Goal: Task Accomplishment & Management: Manage account settings

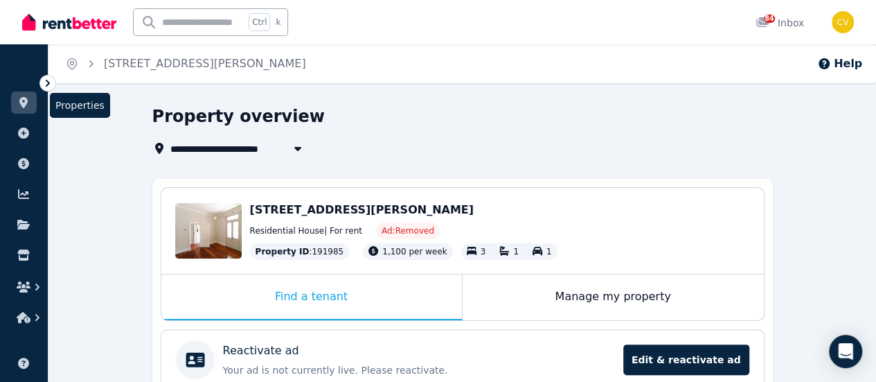
click at [26, 98] on icon at bounding box center [24, 102] width 14 height 11
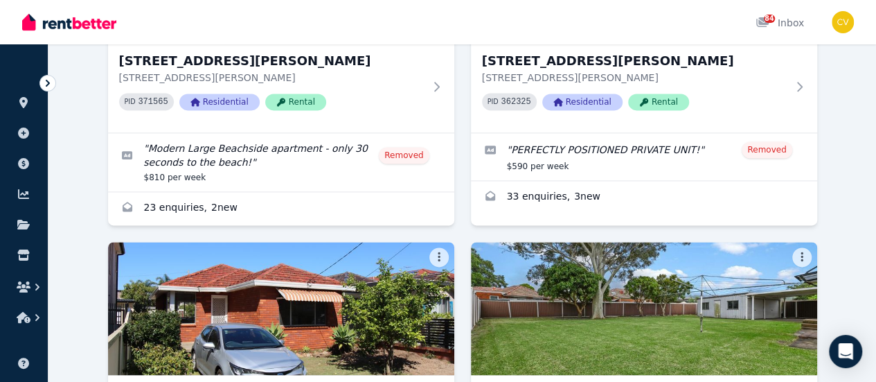
scroll to position [1178, 0]
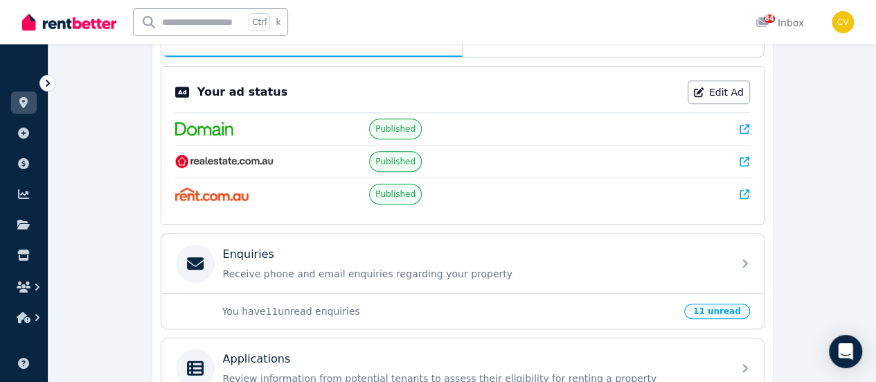
scroll to position [125, 0]
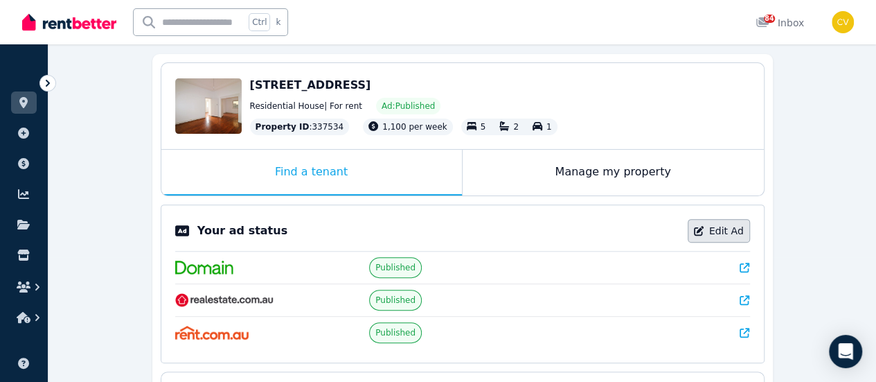
click at [719, 233] on link "Edit Ad" at bounding box center [719, 231] width 62 height 24
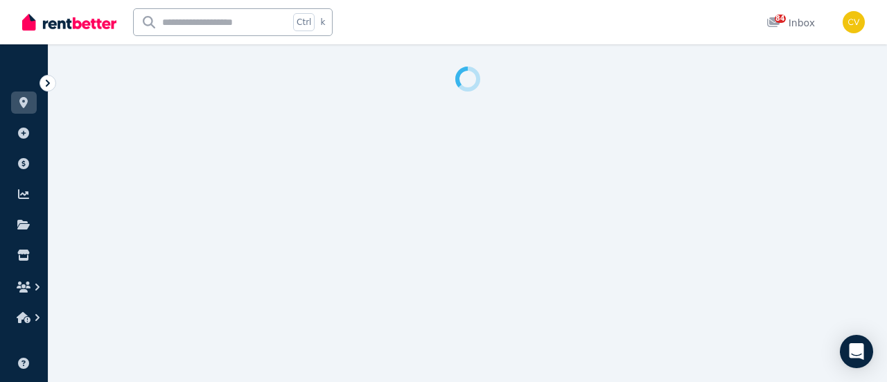
select select "**********"
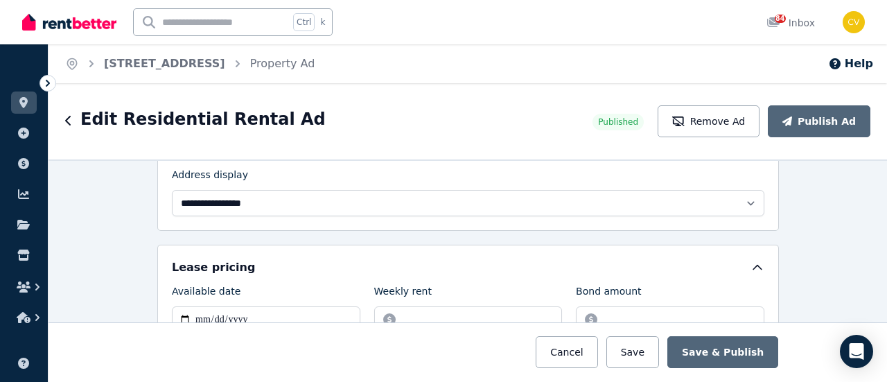
scroll to position [416, 0]
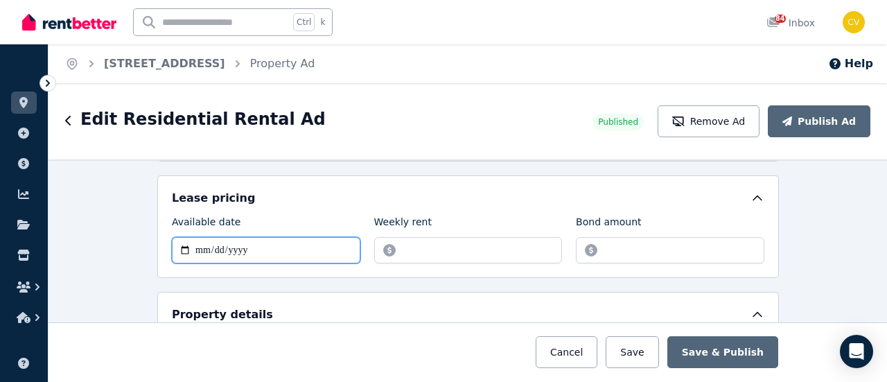
click at [250, 243] on input "**********" at bounding box center [266, 250] width 188 height 26
click at [178, 243] on input "**********" at bounding box center [266, 250] width 188 height 26
type input "**********"
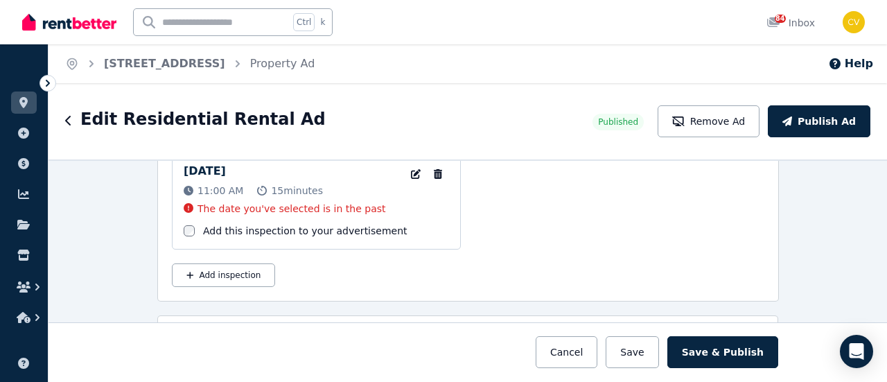
scroll to position [2148, 0]
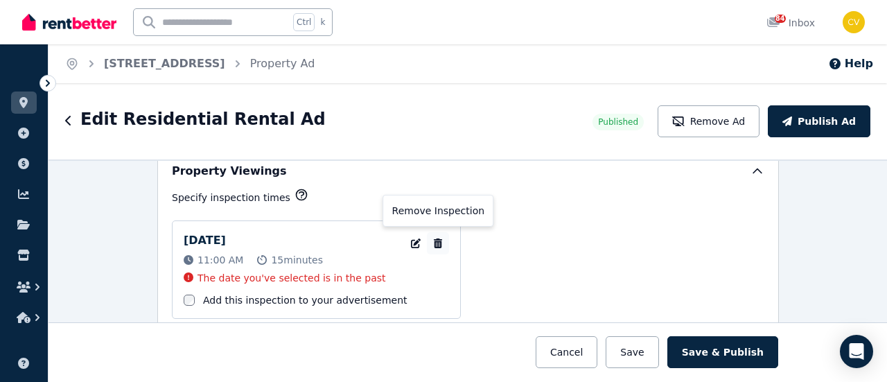
click at [431, 238] on icon "button" at bounding box center [438, 243] width 14 height 10
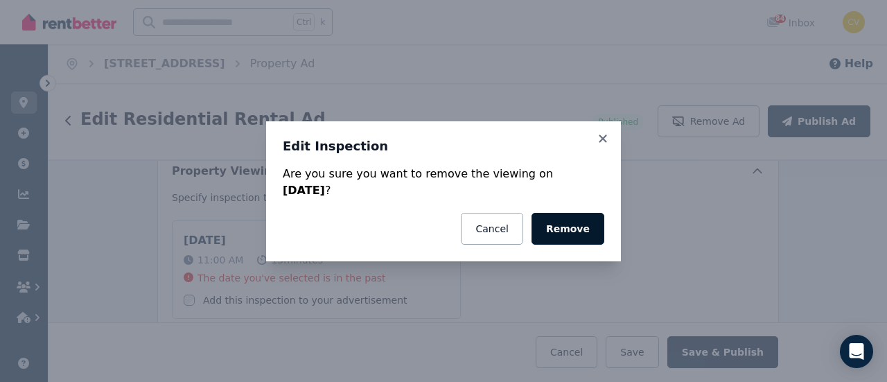
click at [554, 228] on button "Remove" at bounding box center [567, 229] width 73 height 32
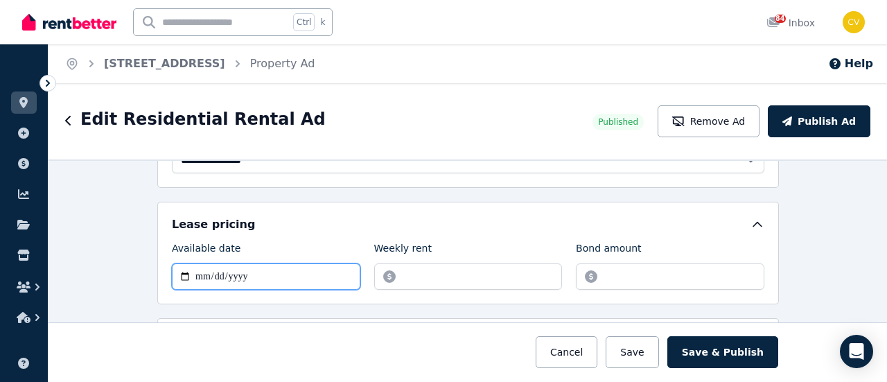
scroll to position [459, 0]
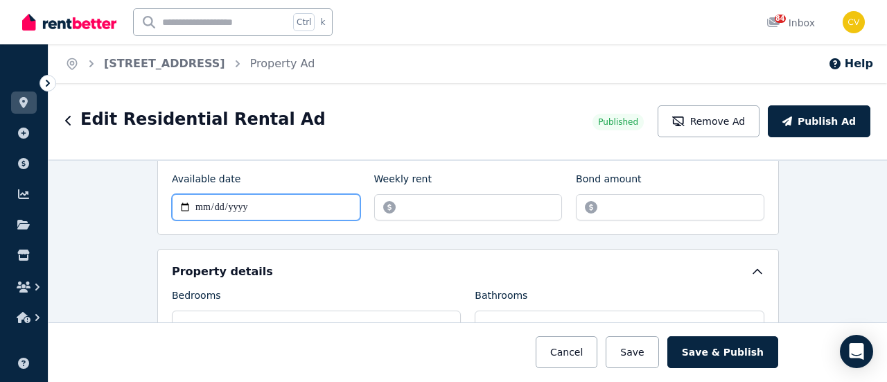
click at [282, 201] on input "**********" at bounding box center [266, 207] width 188 height 26
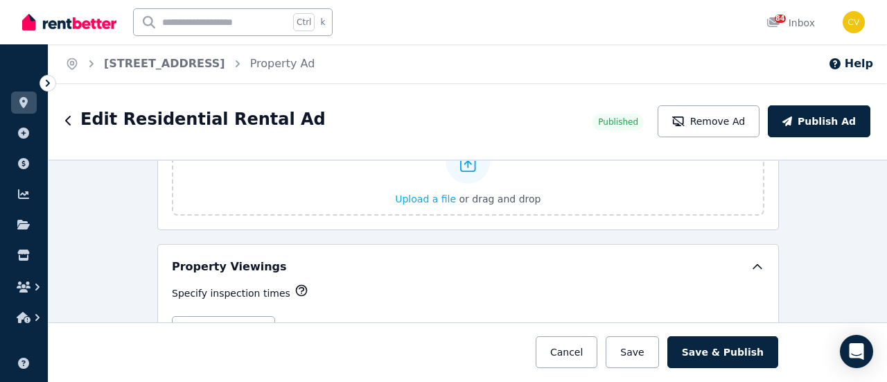
scroll to position [2191, 0]
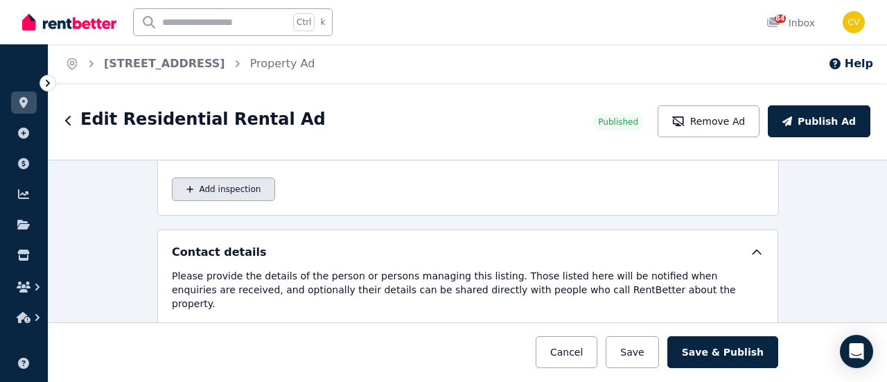
click at [233, 177] on button "Add inspection" at bounding box center [223, 189] width 103 height 24
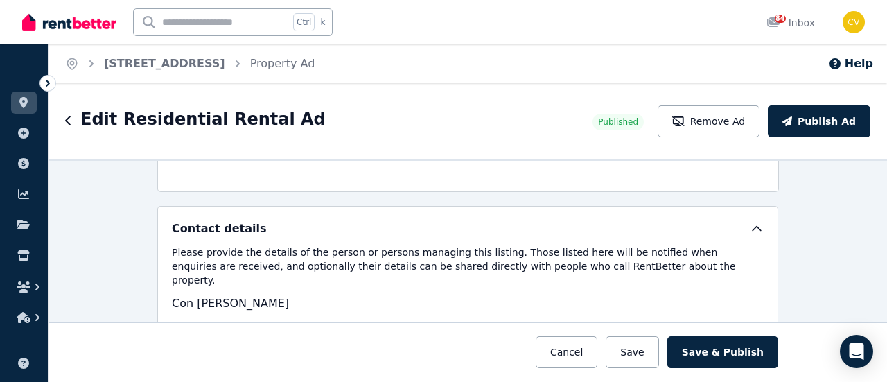
select select "**"
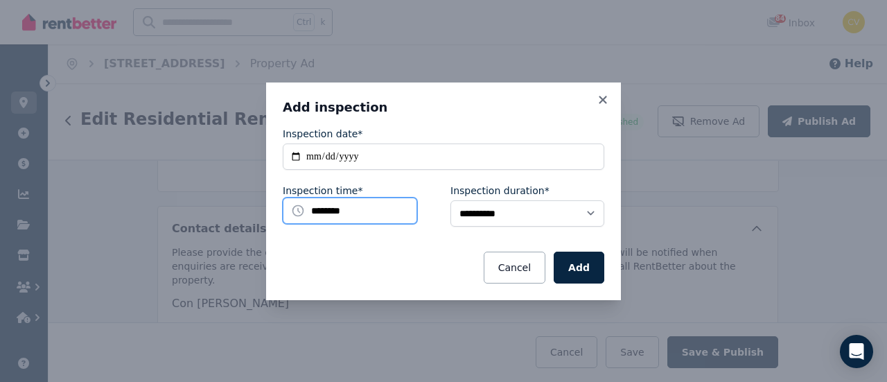
click at [351, 211] on input "********" at bounding box center [350, 210] width 134 height 26
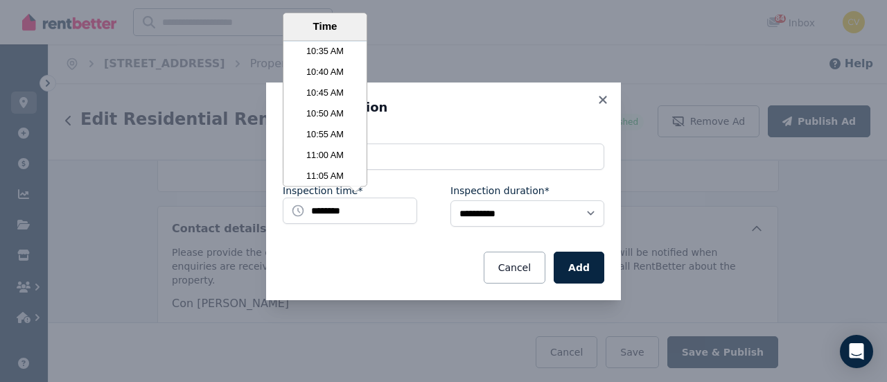
scroll to position [2667, 0]
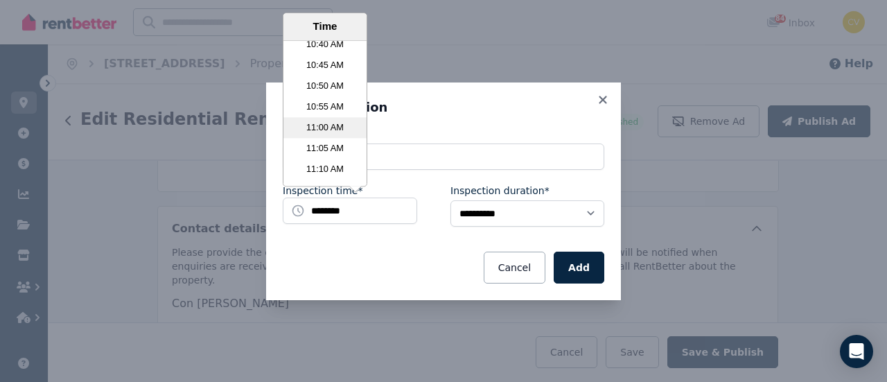
click at [344, 128] on li "11:00 AM" at bounding box center [324, 127] width 83 height 21
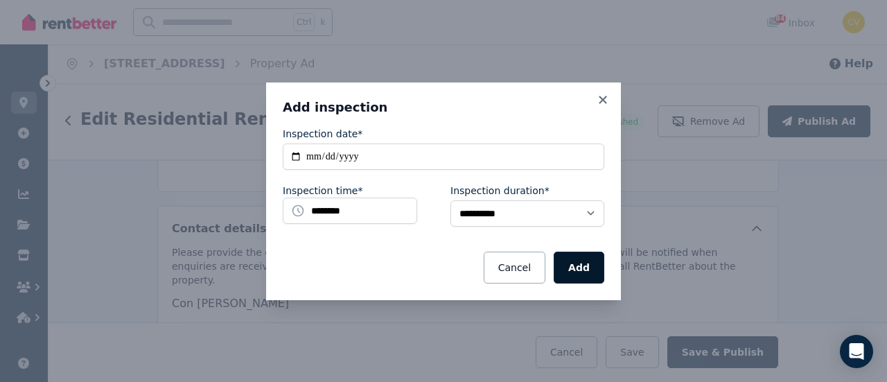
click at [571, 256] on button "Add" at bounding box center [579, 267] width 51 height 32
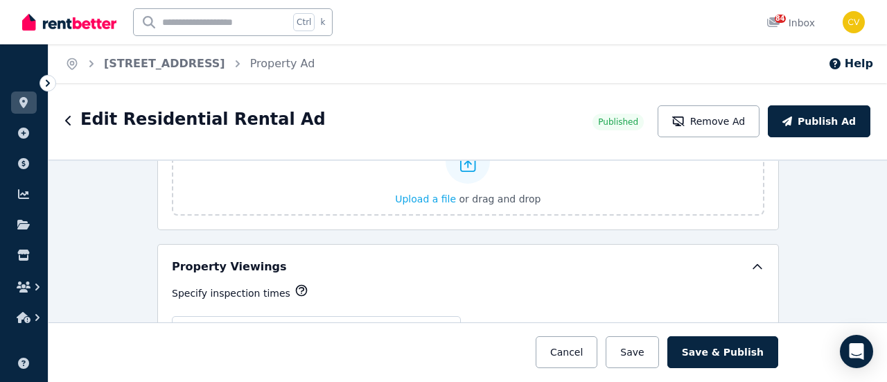
scroll to position [2191, 0]
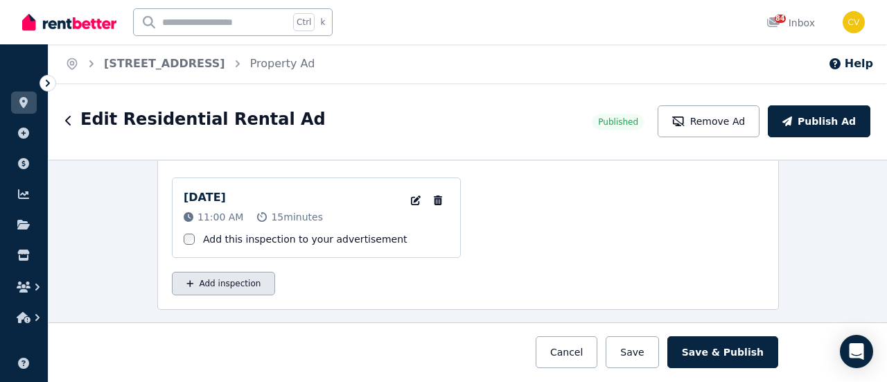
click at [242, 274] on button "Add inspection" at bounding box center [223, 284] width 103 height 24
select select "**"
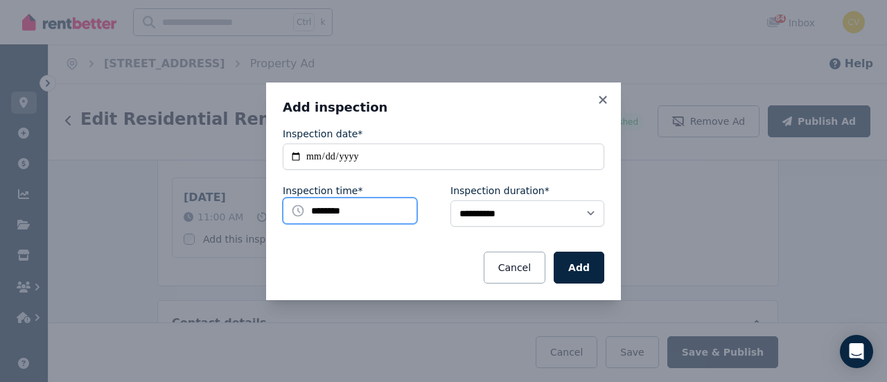
click at [398, 215] on input "********" at bounding box center [350, 210] width 134 height 26
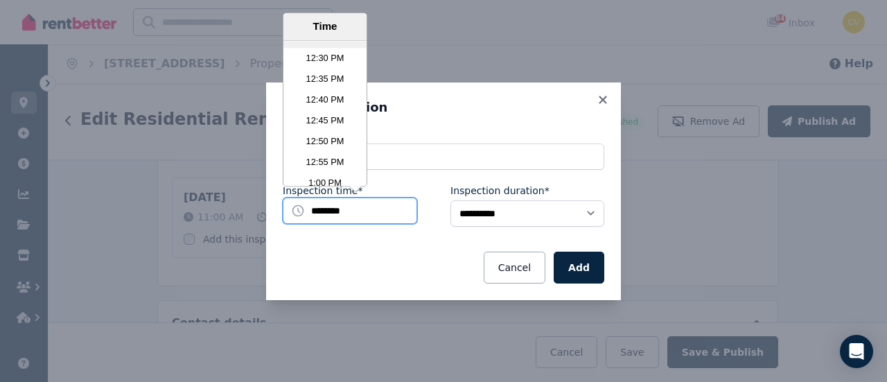
scroll to position [3180, 0]
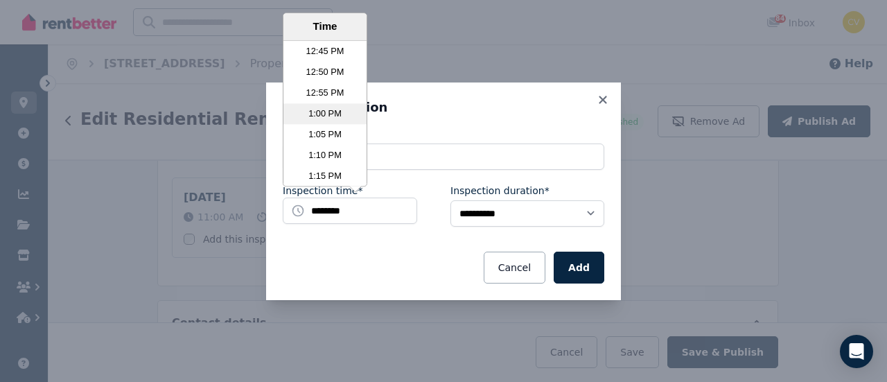
click at [335, 118] on li "1:00 PM" at bounding box center [324, 113] width 83 height 21
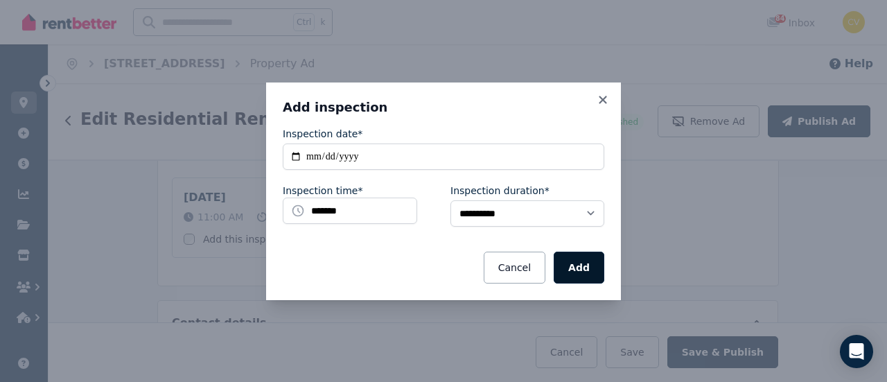
click at [574, 269] on button "Add" at bounding box center [579, 267] width 51 height 32
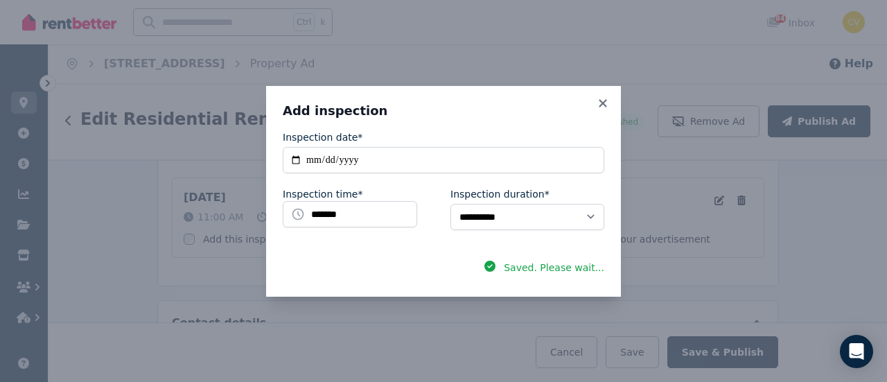
scroll to position [389, 0]
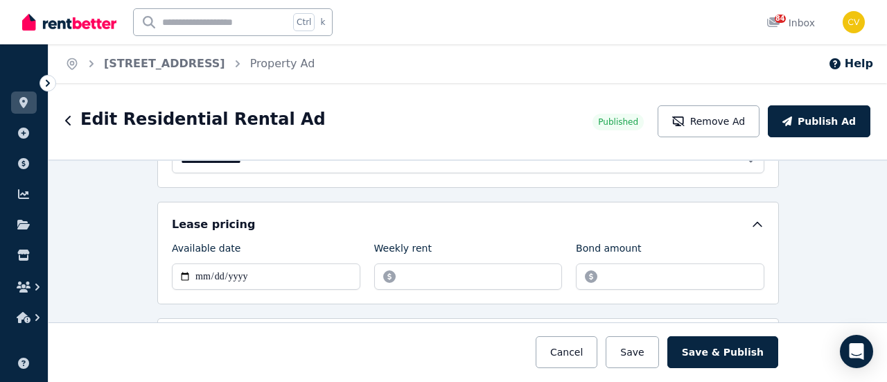
click at [534, 219] on div "Lease pricing" at bounding box center [468, 224] width 592 height 17
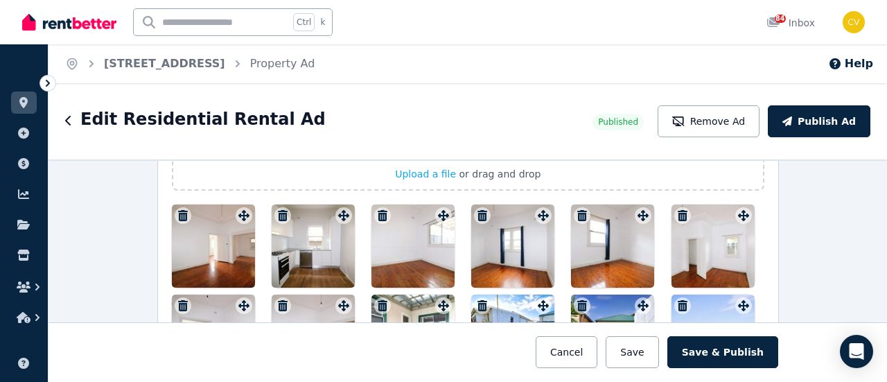
scroll to position [1775, 0]
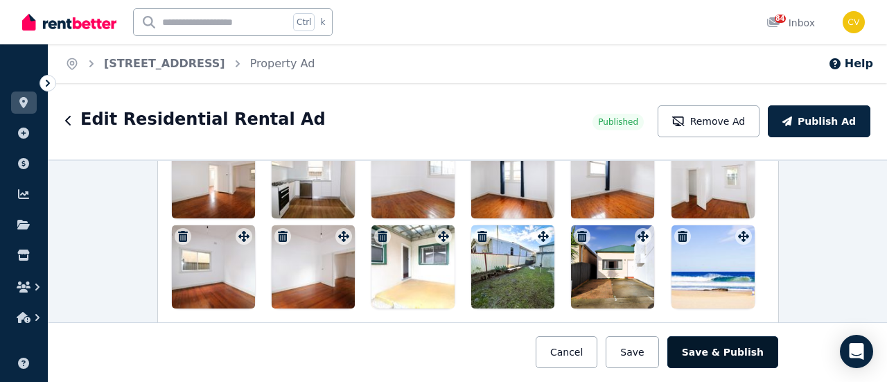
click at [714, 351] on button "Save & Publish" at bounding box center [722, 352] width 111 height 32
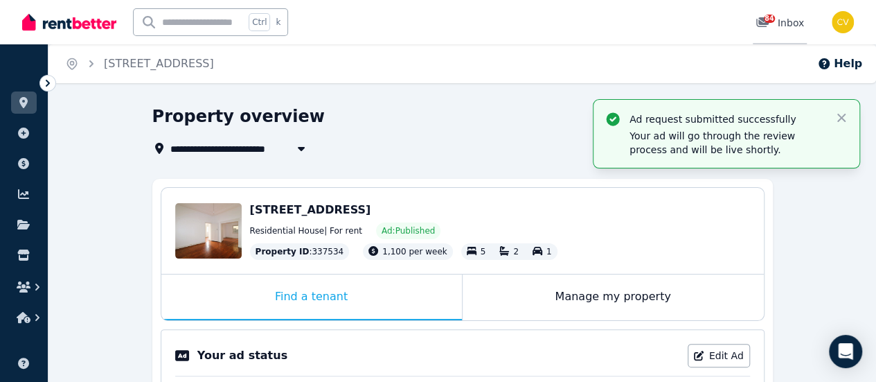
click at [790, 23] on div "84 Inbox" at bounding box center [780, 23] width 48 height 14
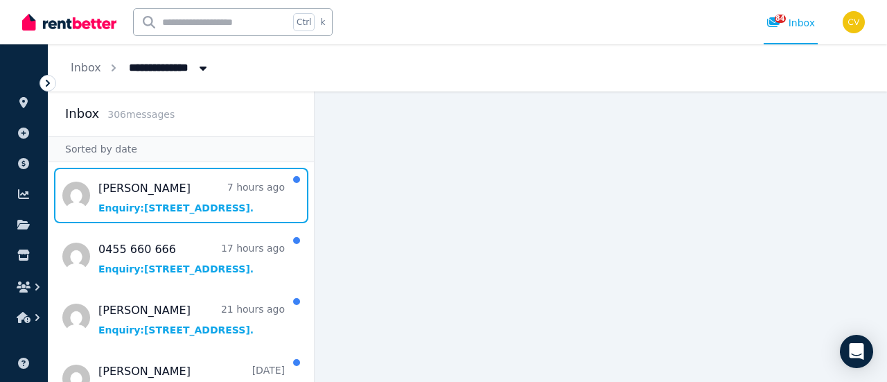
click at [218, 209] on span "Message list" at bounding box center [180, 195] width 265 height 55
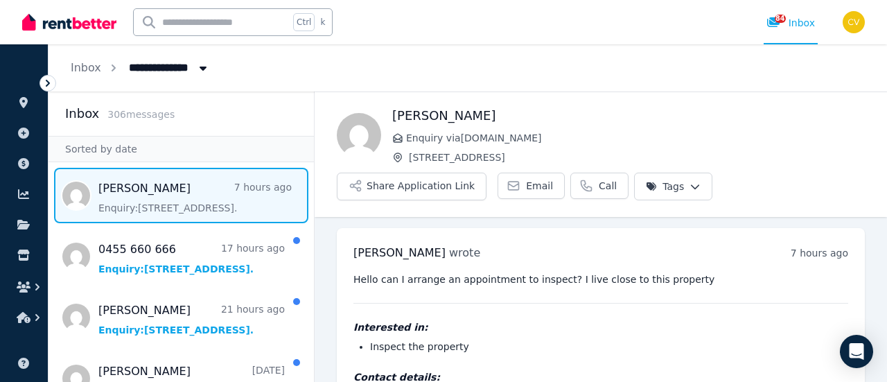
scroll to position [65, 0]
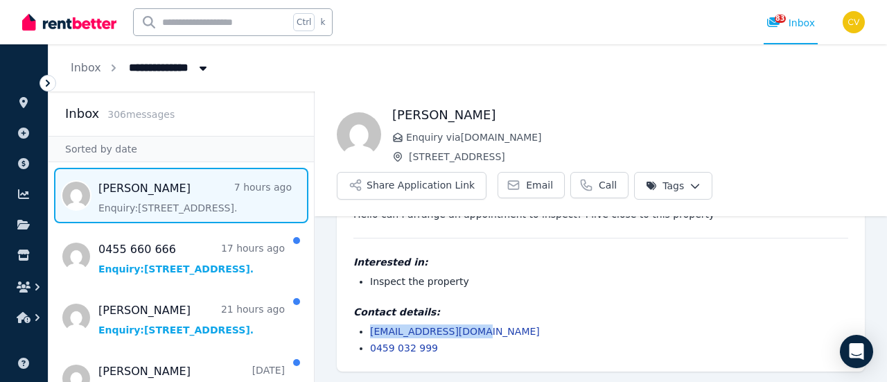
drag, startPoint x: 486, startPoint y: 324, endPoint x: 363, endPoint y: 321, distance: 122.7
click at [363, 321] on div "Contact details: [EMAIL_ADDRESS][DOMAIN_NAME] 0459 032 999" at bounding box center [600, 330] width 495 height 50
copy link "[EMAIL_ADDRESS][DOMAIN_NAME]"
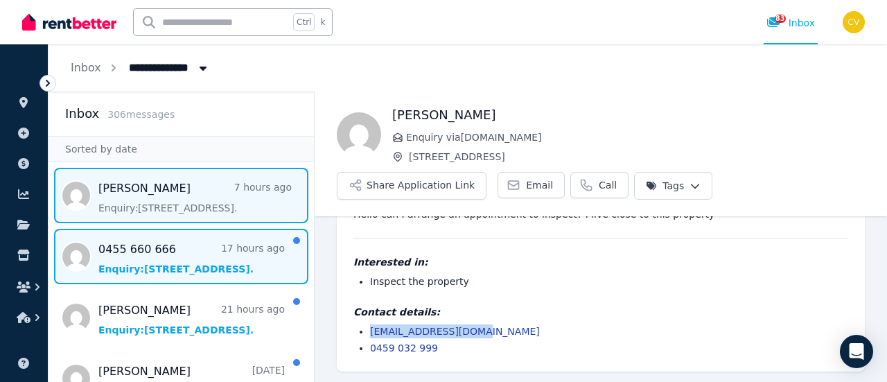
click at [81, 272] on span "Message list" at bounding box center [180, 256] width 265 height 55
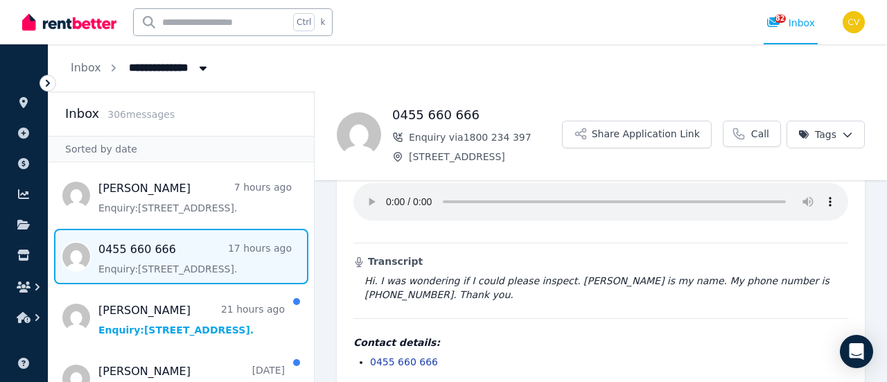
scroll to position [69, 0]
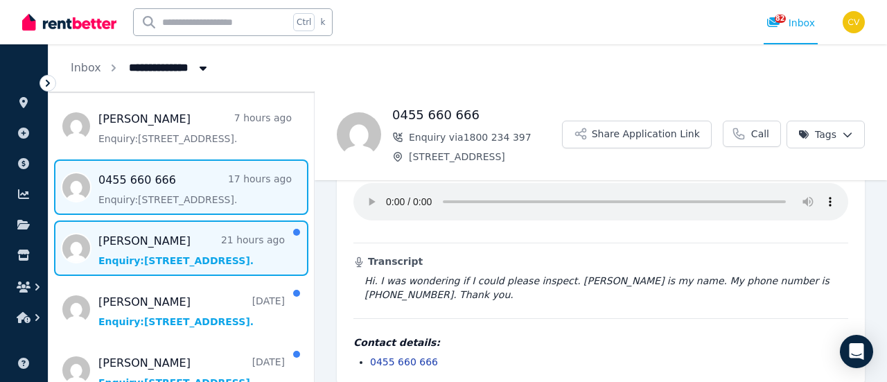
click at [159, 264] on span "Message list" at bounding box center [180, 247] width 265 height 55
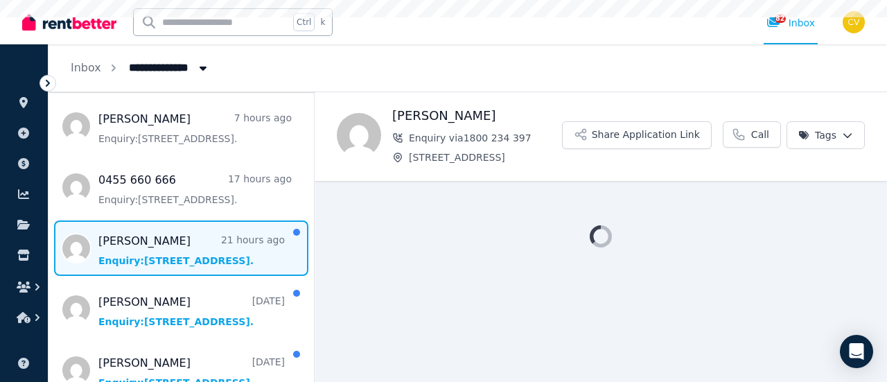
scroll to position [139, 0]
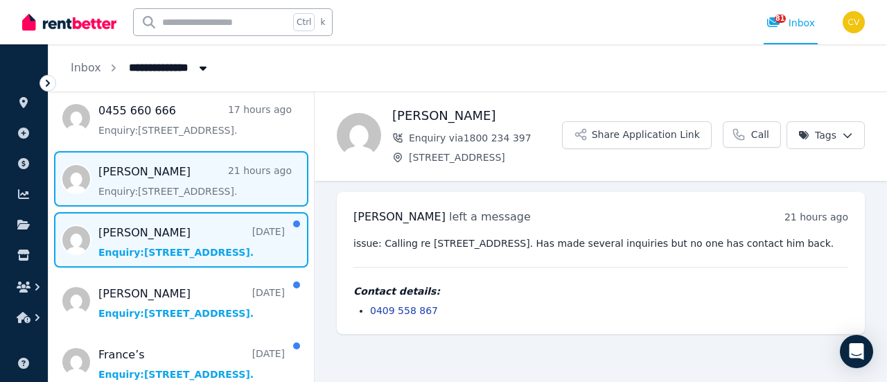
click at [176, 225] on span "Message list" at bounding box center [180, 239] width 265 height 55
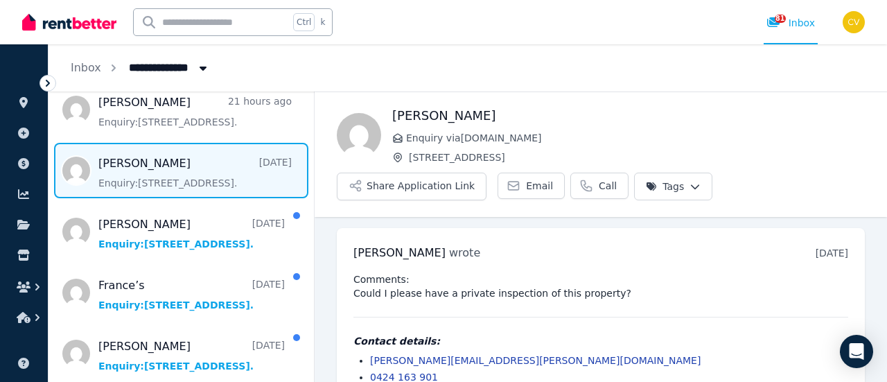
scroll to position [29, 0]
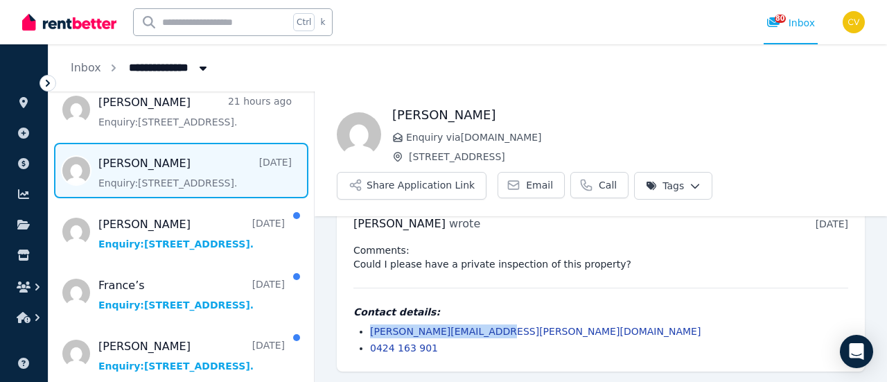
drag, startPoint x: 502, startPoint y: 332, endPoint x: 367, endPoint y: 326, distance: 134.5
click at [367, 326] on ul "[PERSON_NAME][EMAIL_ADDRESS][PERSON_NAME][DOMAIN_NAME] 0424 163 901" at bounding box center [600, 339] width 495 height 30
copy link "[PERSON_NAME][EMAIL_ADDRESS][PERSON_NAME][DOMAIN_NAME]"
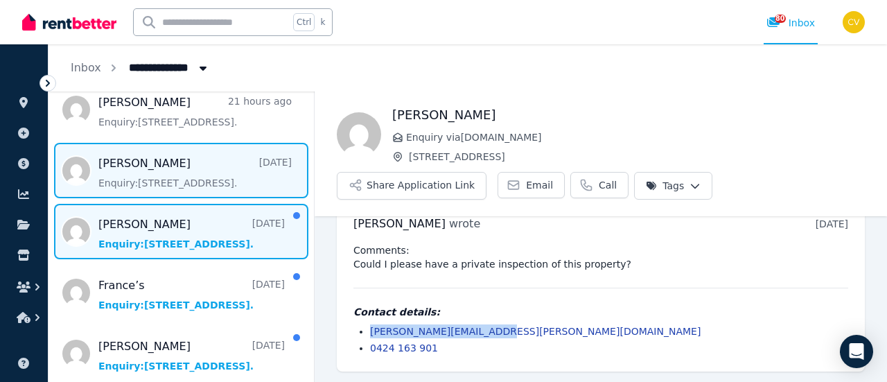
click at [221, 236] on span "Message list" at bounding box center [180, 231] width 265 height 55
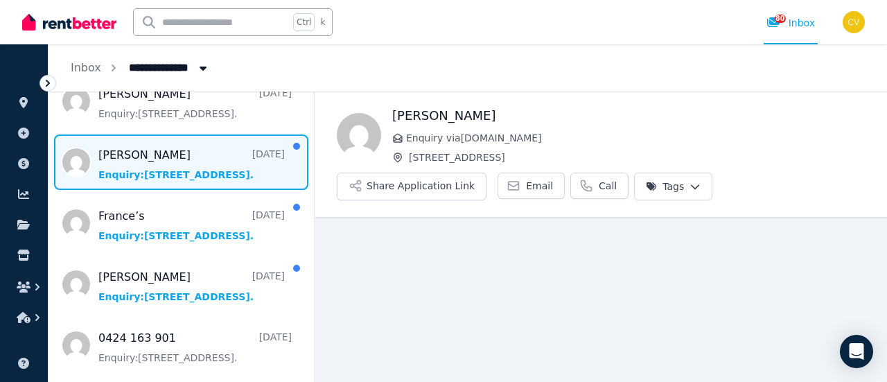
scroll to position [15, 0]
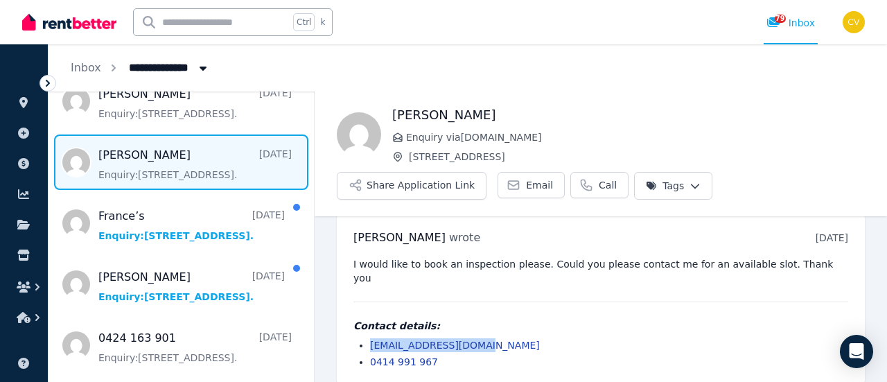
drag, startPoint x: 461, startPoint y: 327, endPoint x: 355, endPoint y: 329, distance: 106.0
click at [355, 338] on ul "[EMAIL_ADDRESS][DOMAIN_NAME] 0414 991 967" at bounding box center [600, 353] width 495 height 30
copy link "[EMAIL_ADDRESS][DOMAIN_NAME]"
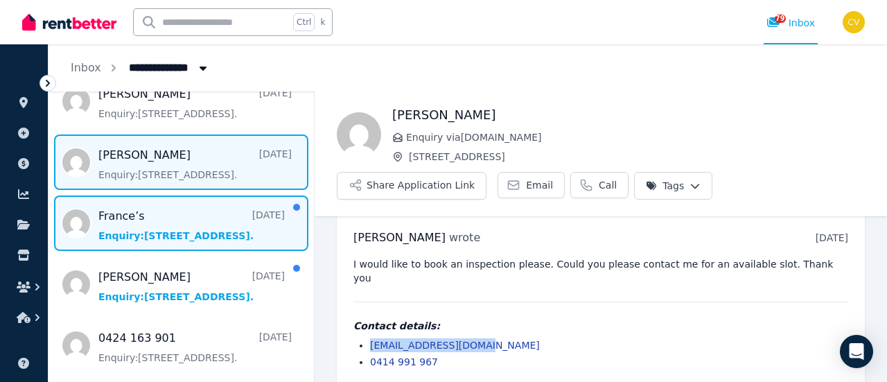
click at [105, 217] on span "Message list" at bounding box center [180, 222] width 265 height 55
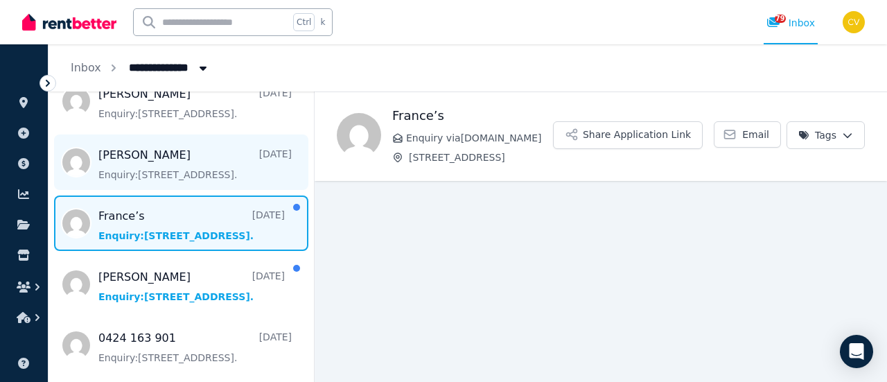
scroll to position [346, 0]
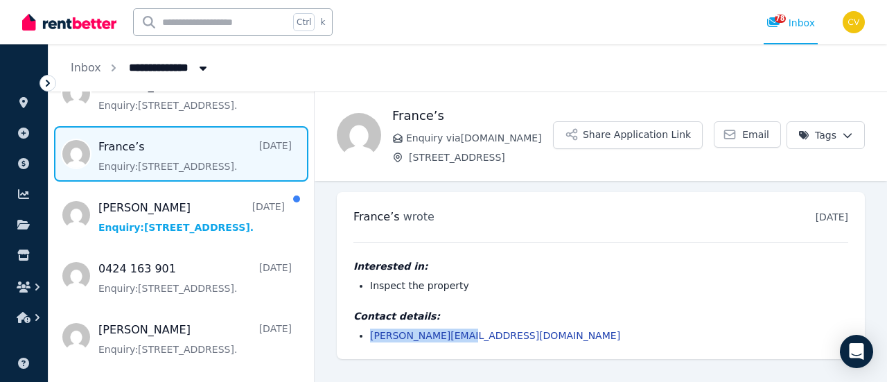
drag, startPoint x: 497, startPoint y: 338, endPoint x: 370, endPoint y: 337, distance: 127.5
click at [370, 337] on li "[PERSON_NAME][EMAIL_ADDRESS][DOMAIN_NAME]" at bounding box center [609, 335] width 478 height 14
copy link "[PERSON_NAME][EMAIL_ADDRESS][DOMAIN_NAME]"
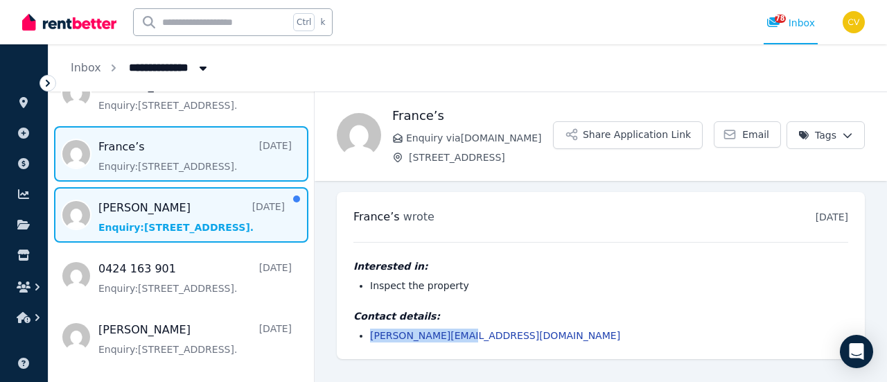
click at [219, 200] on span "Message list" at bounding box center [180, 214] width 265 height 55
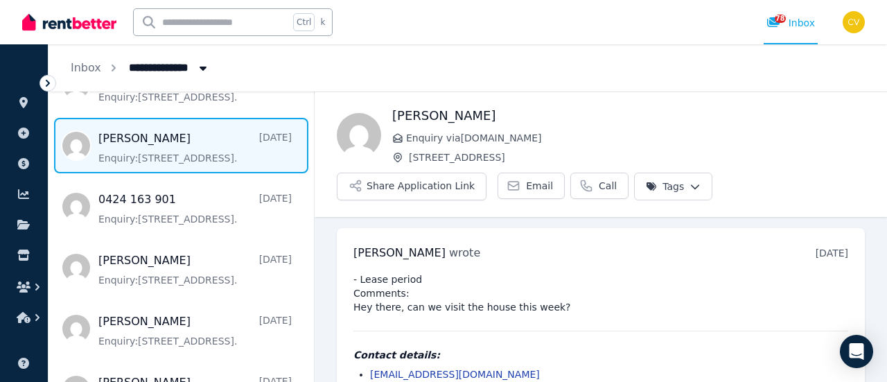
scroll to position [43, 0]
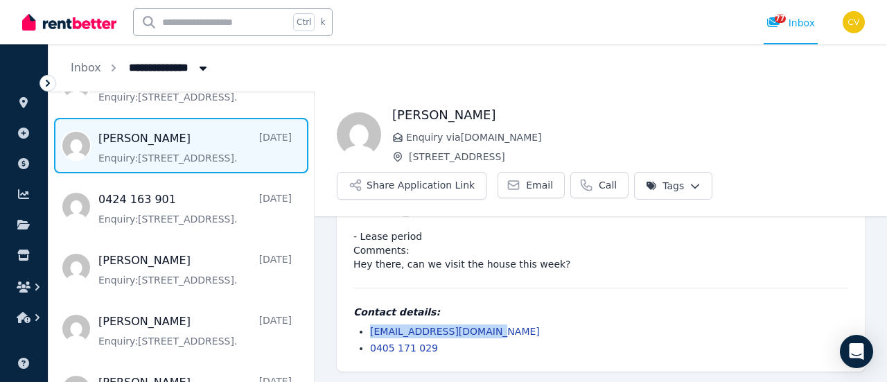
drag, startPoint x: 514, startPoint y: 324, endPoint x: 366, endPoint y: 322, distance: 148.3
click at [366, 322] on div "Contact details: [EMAIL_ADDRESS][DOMAIN_NAME] 0405 171 029" at bounding box center [600, 330] width 495 height 50
copy link "[EMAIL_ADDRESS][DOMAIN_NAME]"
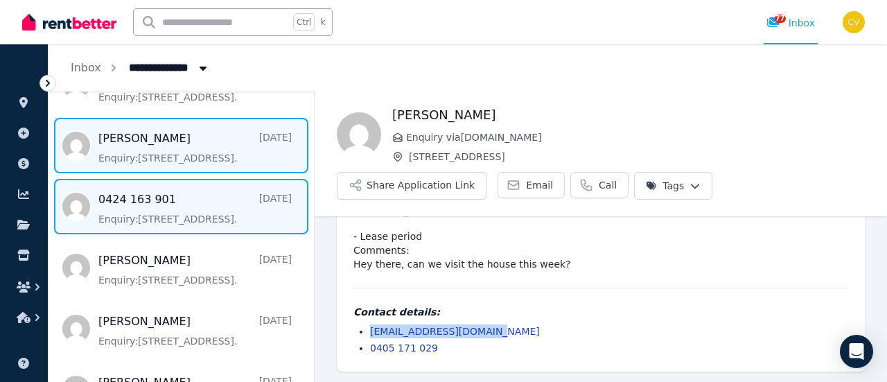
click at [145, 215] on span "Message list" at bounding box center [180, 206] width 265 height 55
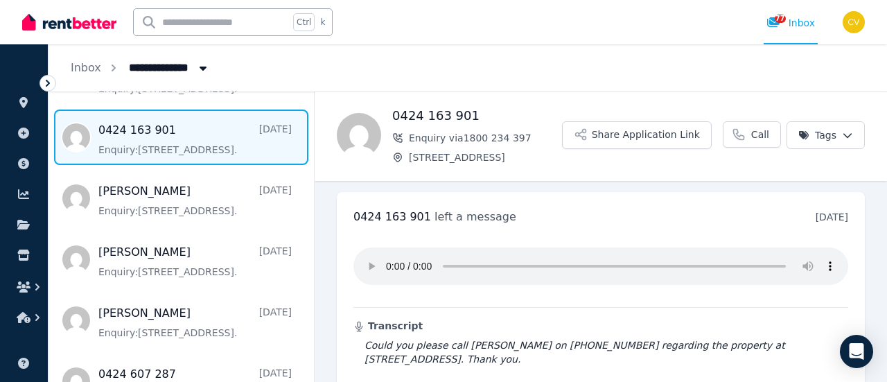
scroll to position [64, 0]
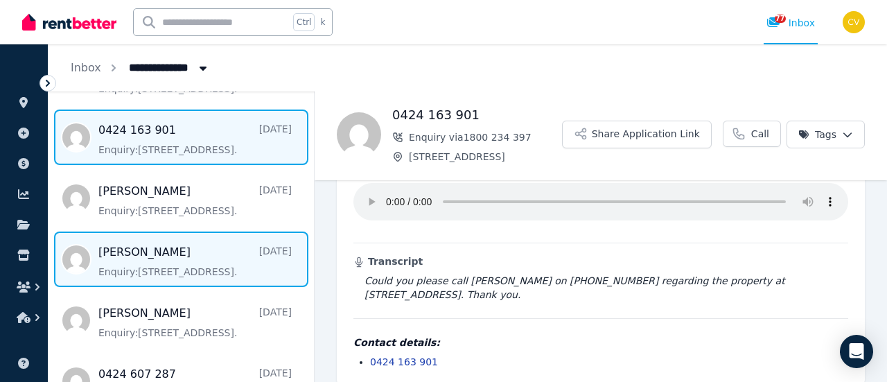
click at [147, 238] on span "Message list" at bounding box center [180, 258] width 265 height 55
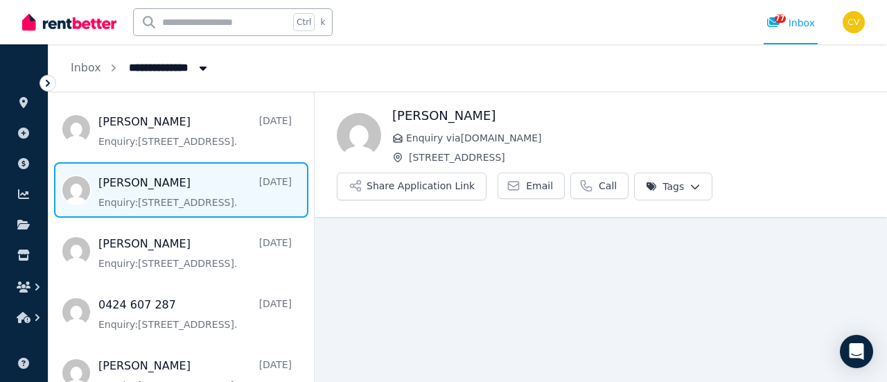
scroll to position [29, 0]
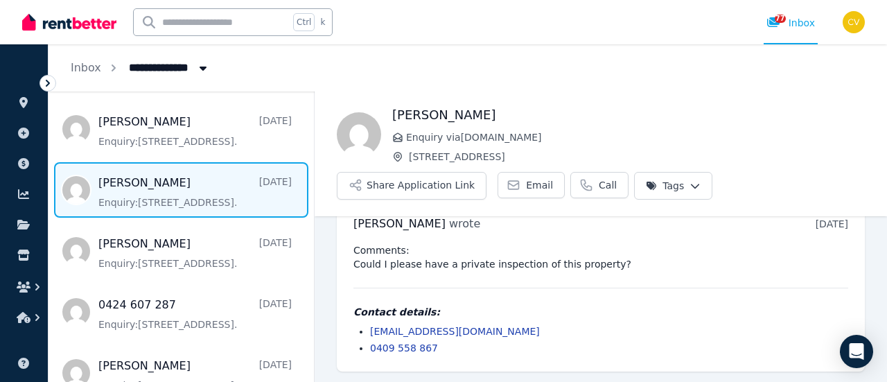
drag, startPoint x: 557, startPoint y: 333, endPoint x: 354, endPoint y: 328, distance: 203.0
click at [354, 328] on ul "[EMAIL_ADDRESS][DOMAIN_NAME] 0409 558 867" at bounding box center [600, 339] width 495 height 30
copy link "[EMAIL_ADDRESS][DOMAIN_NAME]"
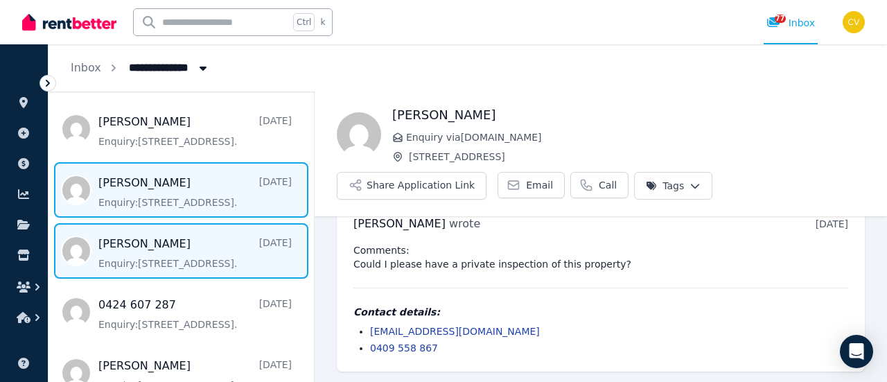
click at [213, 238] on span "Message list" at bounding box center [180, 250] width 265 height 55
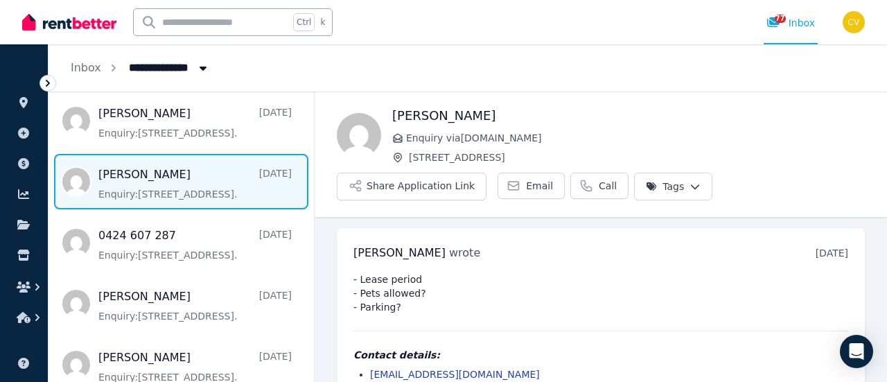
scroll to position [43, 0]
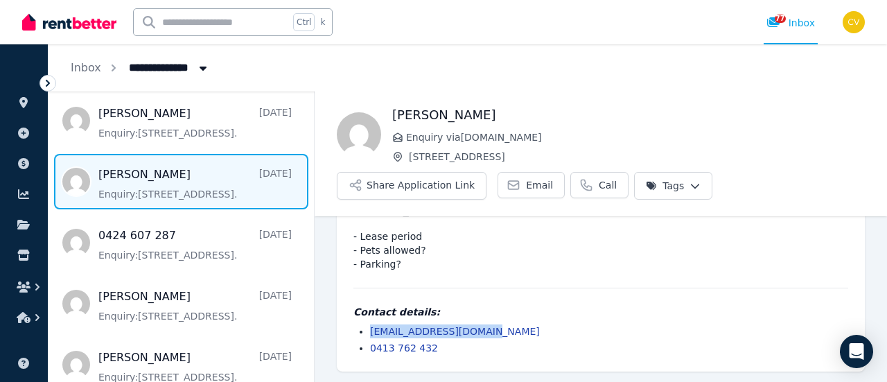
drag, startPoint x: 522, startPoint y: 329, endPoint x: 364, endPoint y: 328, distance: 158.7
click at [364, 328] on ul "[EMAIL_ADDRESS][DOMAIN_NAME] 0413 762 432" at bounding box center [600, 339] width 495 height 30
copy link "[EMAIL_ADDRESS][DOMAIN_NAME]"
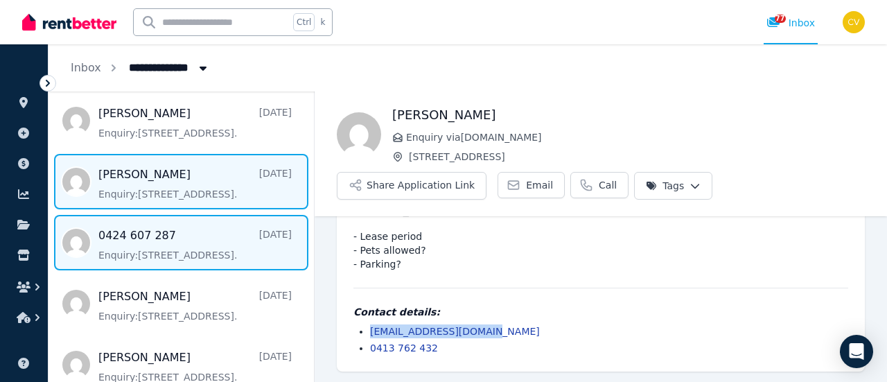
click at [175, 250] on span "Message list" at bounding box center [180, 242] width 265 height 55
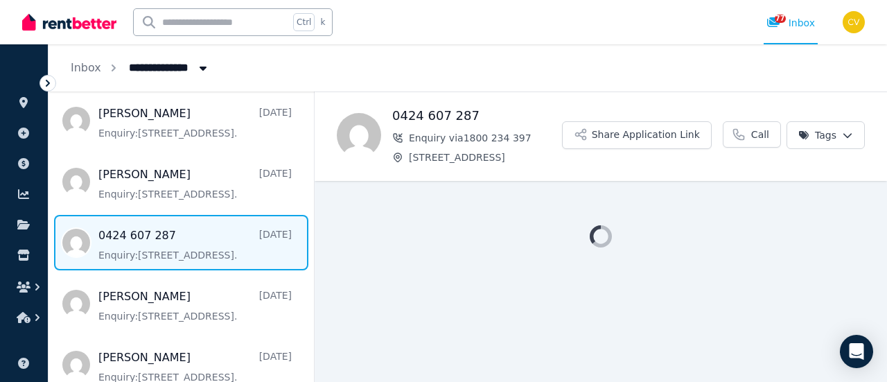
scroll to position [693, 0]
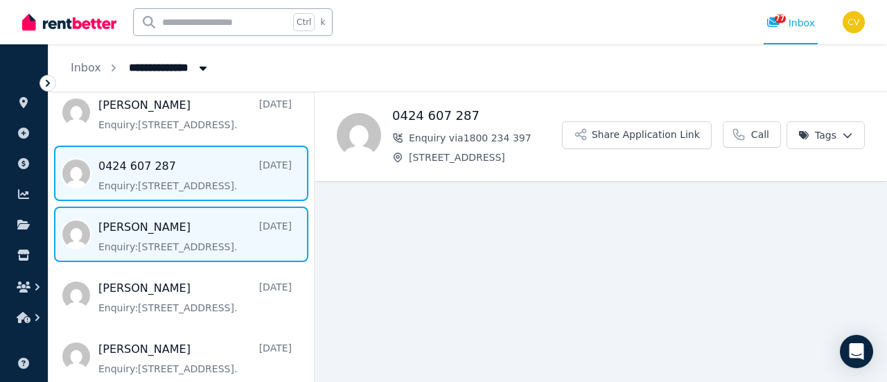
click at [177, 234] on span "Message list" at bounding box center [180, 233] width 265 height 55
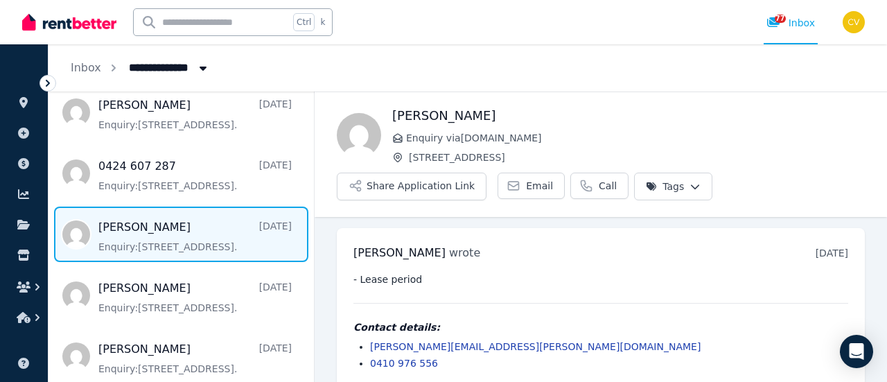
scroll to position [15, 0]
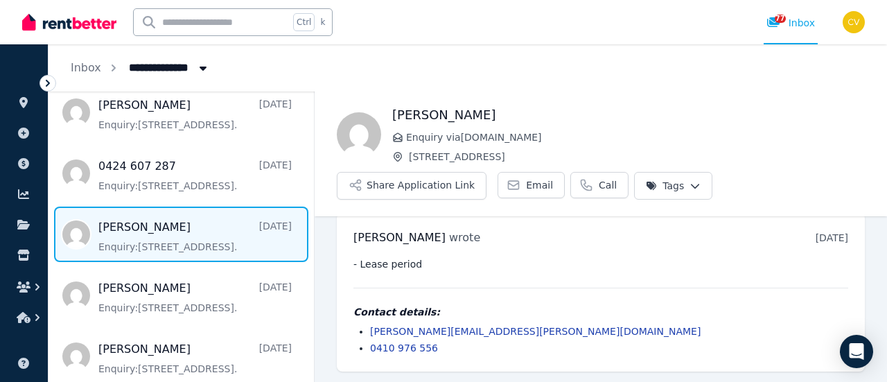
drag, startPoint x: 527, startPoint y: 330, endPoint x: 312, endPoint y: 322, distance: 214.2
click at [312, 322] on div "Inbox 306 message s Sorted by date [PERSON_NAME] 7 hours ago Enquiry: [STREET_A…" at bounding box center [467, 236] width 838 height 290
click at [517, 301] on div "- Lease period Contact details: [PERSON_NAME][EMAIL_ADDRESS][PERSON_NAME][DOMAI…" at bounding box center [600, 306] width 495 height 98
drag, startPoint x: 511, startPoint y: 335, endPoint x: 344, endPoint y: 326, distance: 167.9
click at [344, 326] on div "[PERSON_NAME] wrote [DATE] 9:20 pm on [DATE] - Lease period Contact details: [P…" at bounding box center [601, 292] width 528 height 159
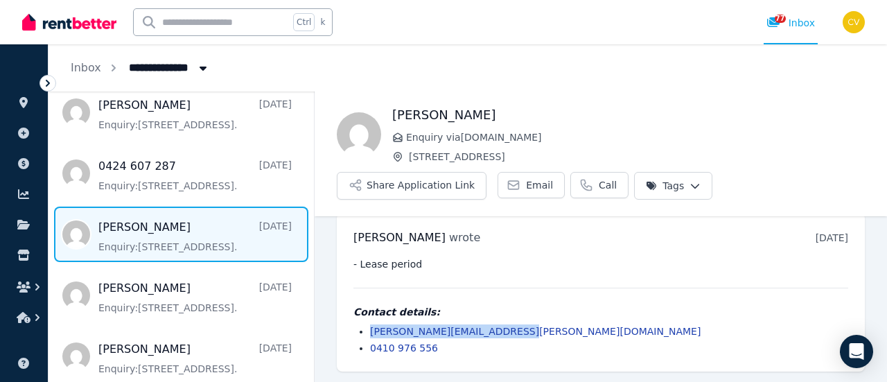
copy link "[PERSON_NAME][EMAIL_ADDRESS][PERSON_NAME][DOMAIN_NAME]"
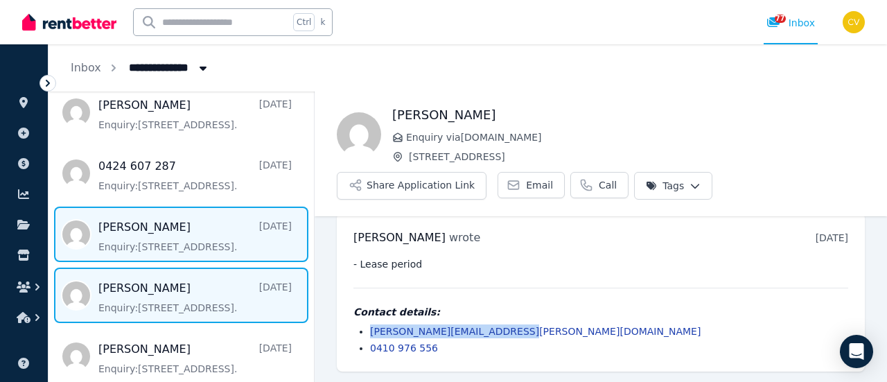
click at [172, 317] on span "Message list" at bounding box center [180, 294] width 265 height 55
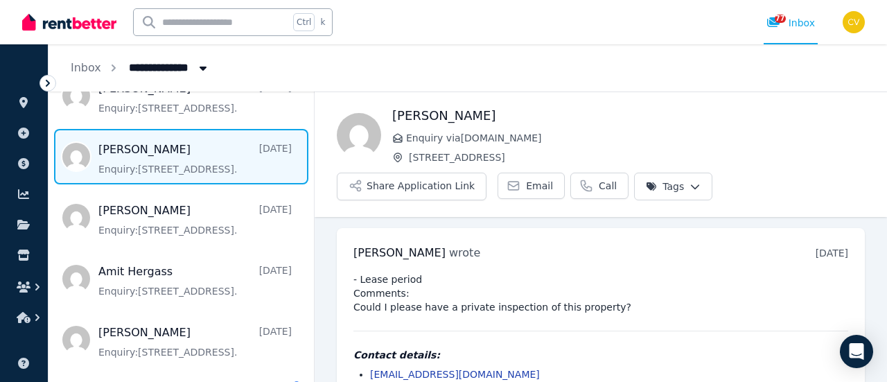
scroll to position [43, 0]
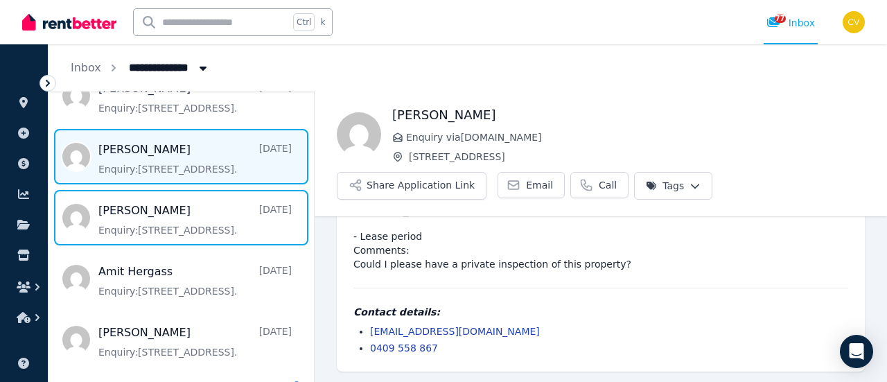
click at [197, 196] on span "Message list" at bounding box center [180, 217] width 265 height 55
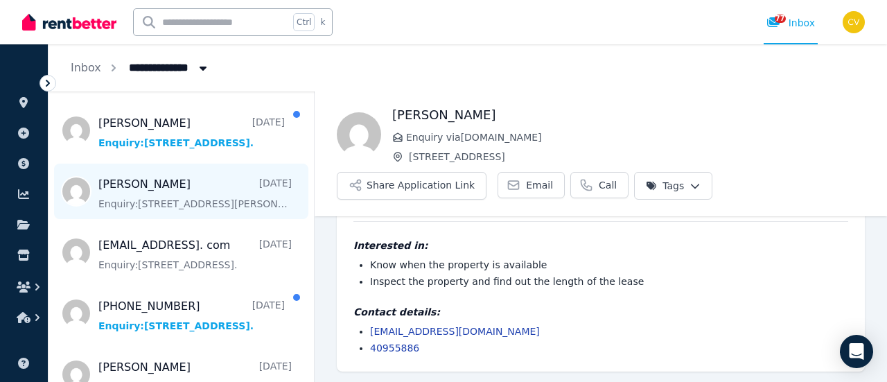
scroll to position [1154, 0]
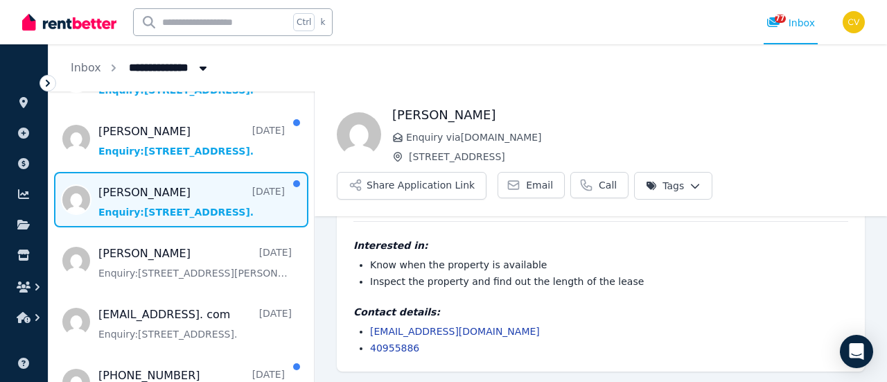
click at [258, 210] on span "Message list" at bounding box center [180, 199] width 265 height 55
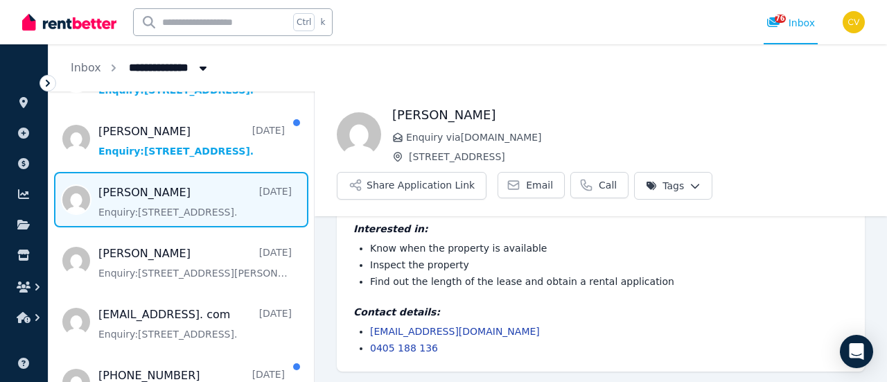
scroll to position [1085, 0]
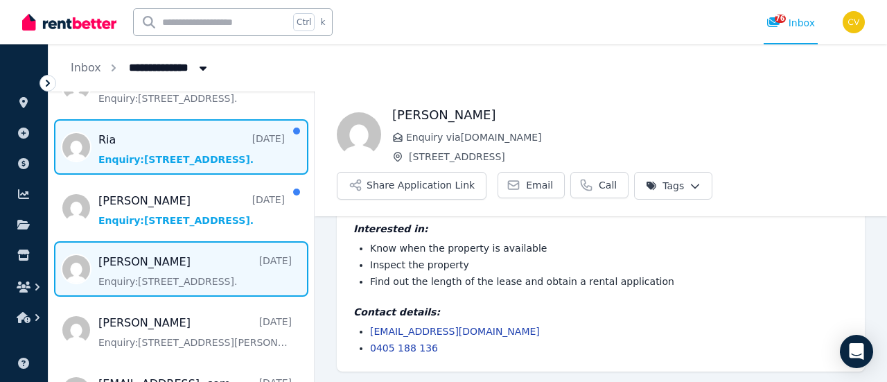
click at [220, 156] on span "Message list" at bounding box center [180, 146] width 265 height 55
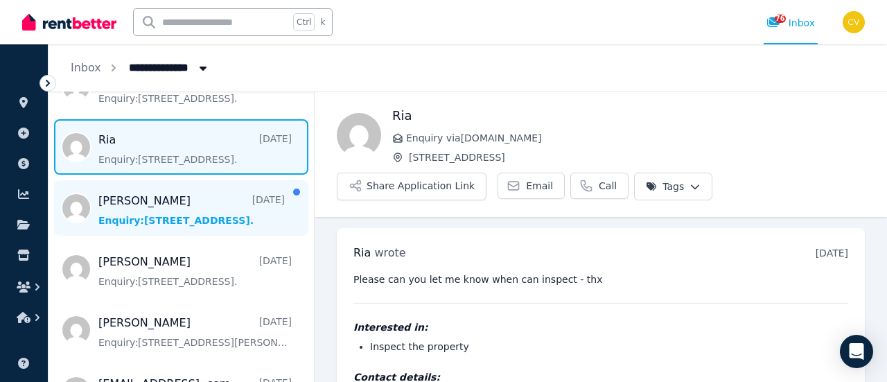
scroll to position [65, 0]
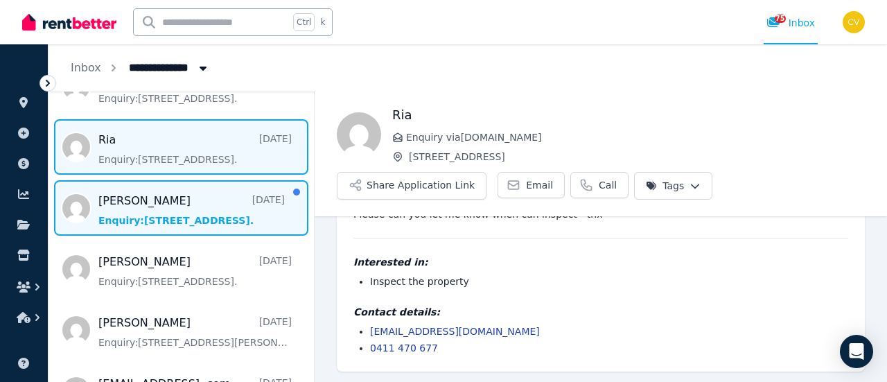
click at [184, 199] on span "Message list" at bounding box center [180, 207] width 265 height 55
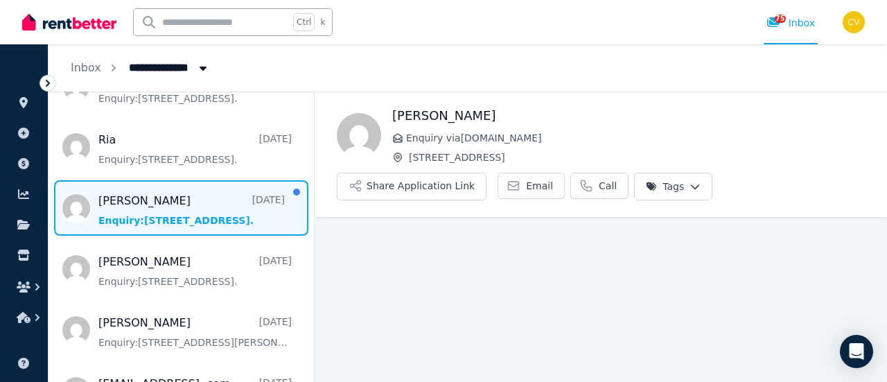
scroll to position [112, 0]
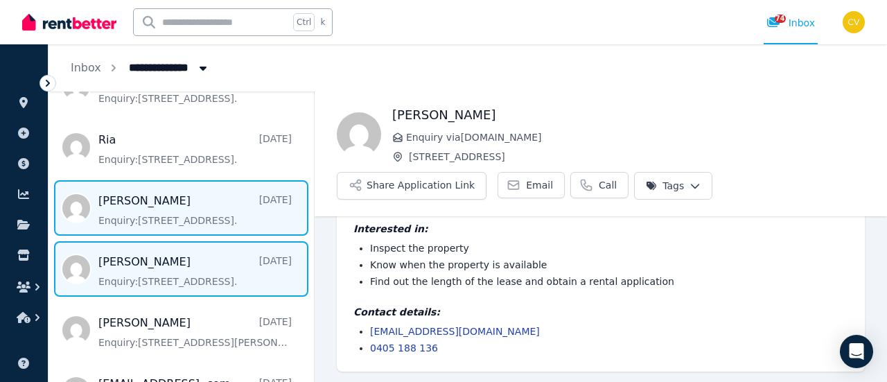
click at [222, 271] on span "Message list" at bounding box center [180, 268] width 265 height 55
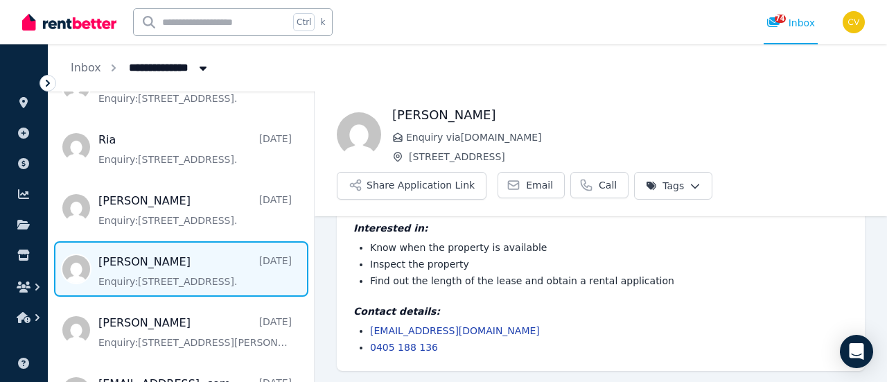
scroll to position [98, 0]
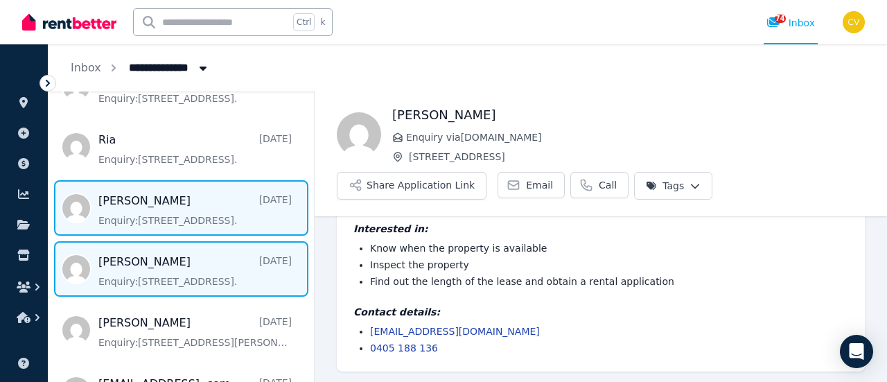
click at [258, 207] on span "Message list" at bounding box center [180, 207] width 265 height 55
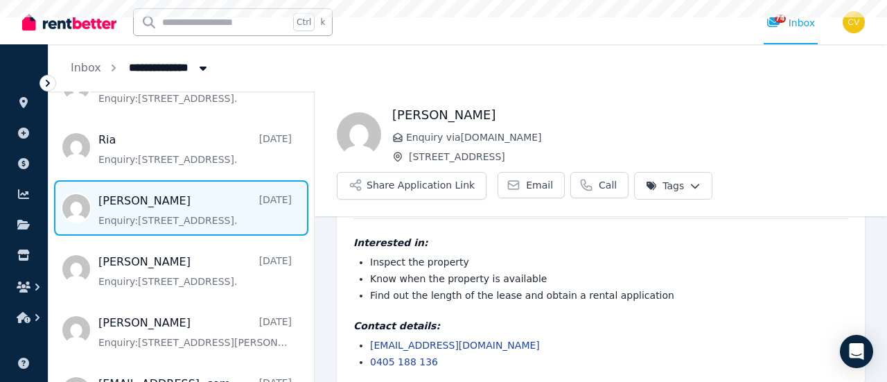
scroll to position [112, 0]
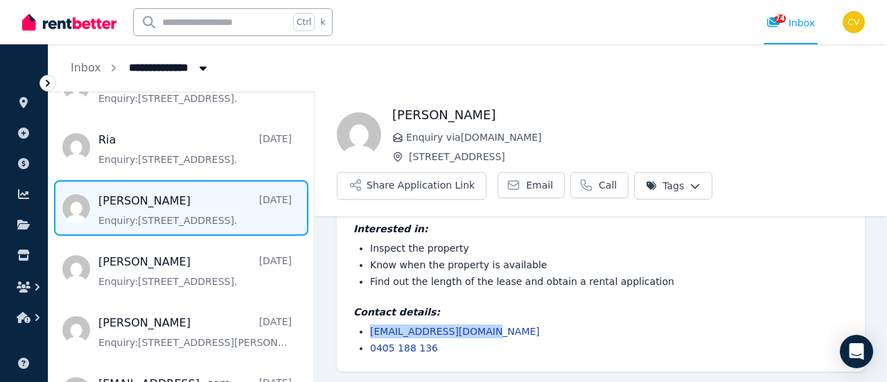
drag, startPoint x: 496, startPoint y: 330, endPoint x: 370, endPoint y: 333, distance: 126.1
click at [370, 333] on li "[EMAIL_ADDRESS][DOMAIN_NAME]" at bounding box center [609, 331] width 478 height 14
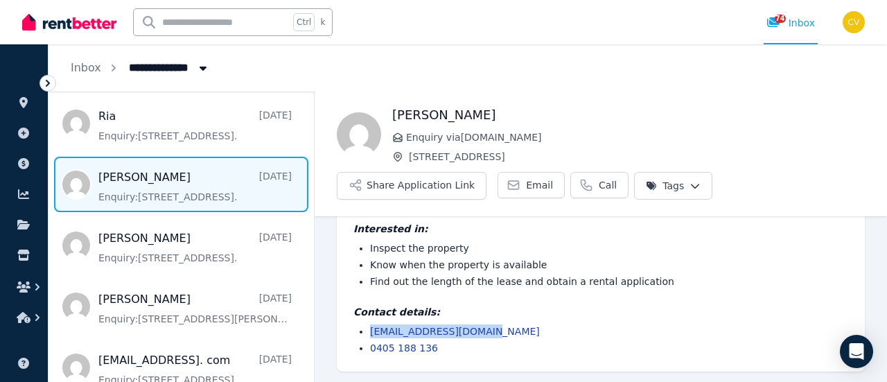
scroll to position [1247, 0]
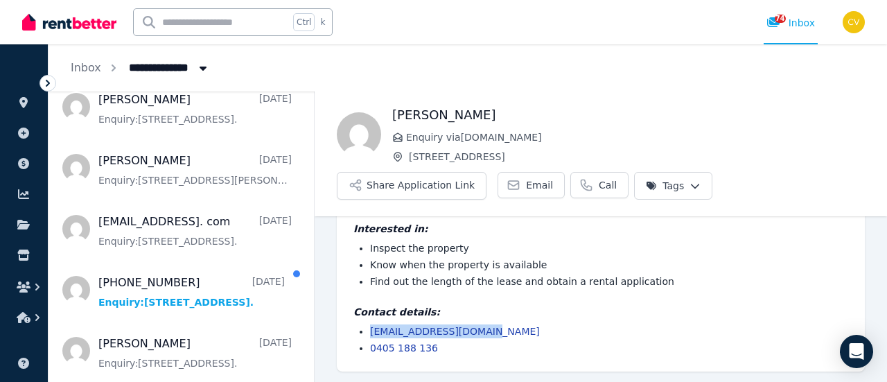
copy link "[EMAIL_ADDRESS][DOMAIN_NAME]"
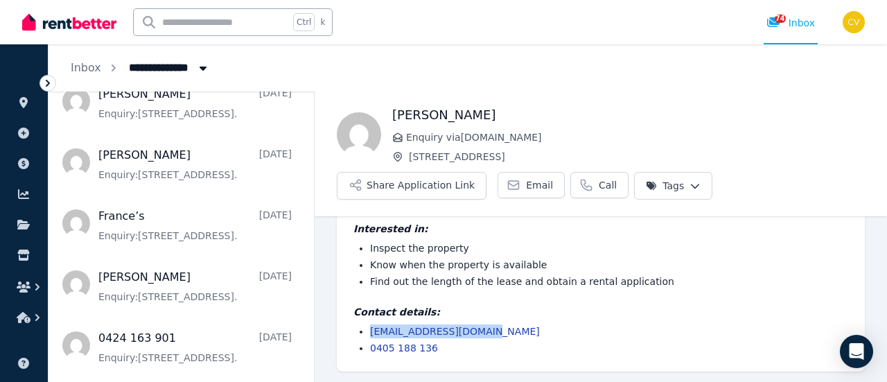
scroll to position [0, 0]
